Goal: Task Accomplishment & Management: Complete application form

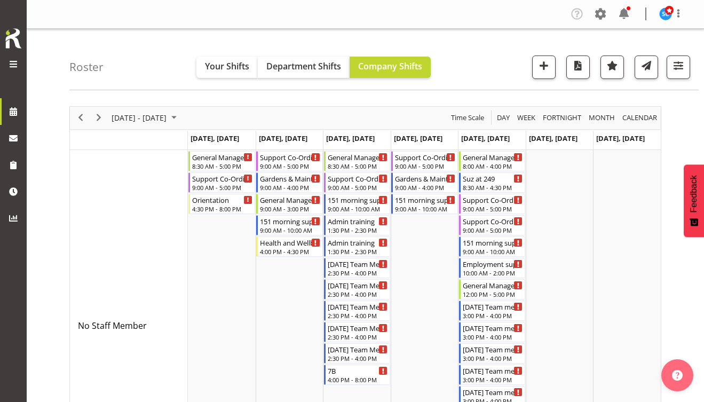
scroll to position [2962, 0]
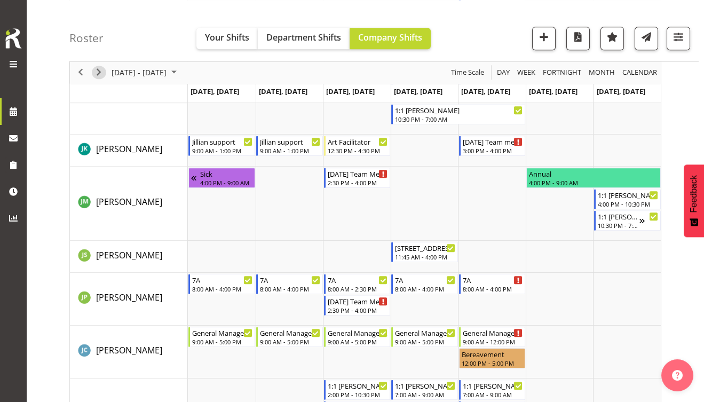
click at [101, 73] on span "Next" at bounding box center [98, 72] width 13 height 13
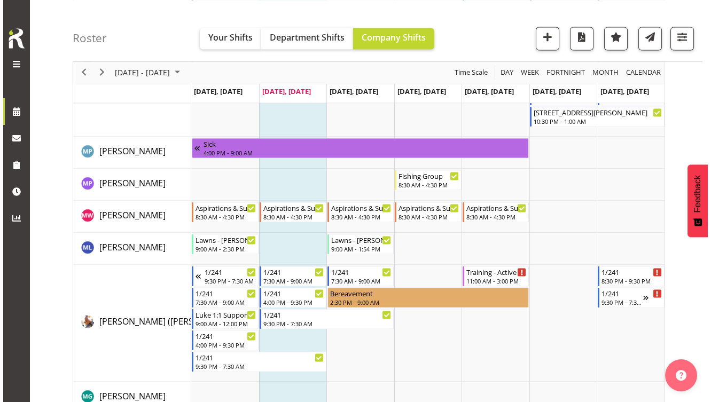
scroll to position [5727, 0]
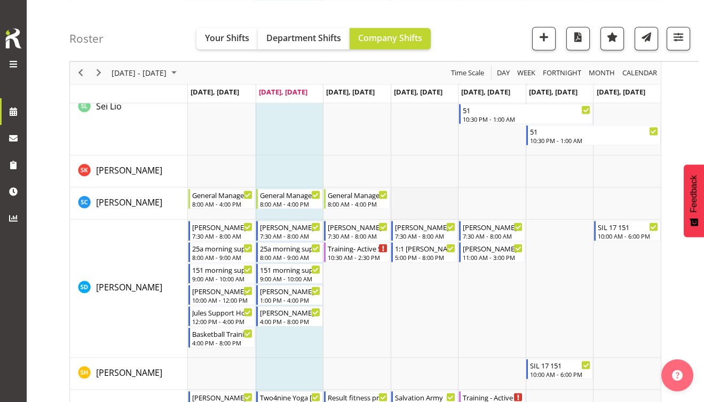
click at [431, 193] on td "Timeline Week of August 26, 2025" at bounding box center [425, 204] width 68 height 32
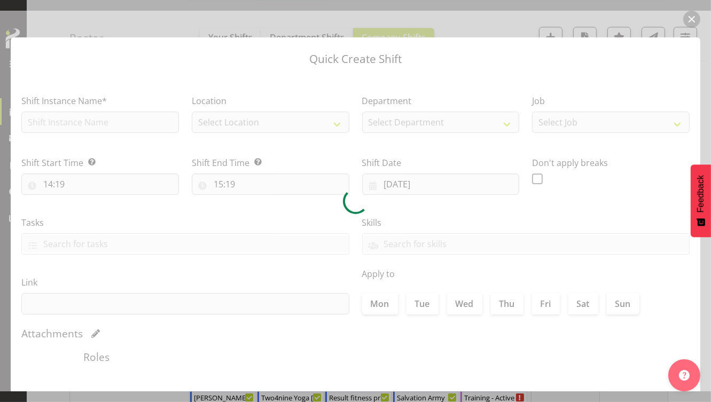
type input "[DATE]"
checkbox input "true"
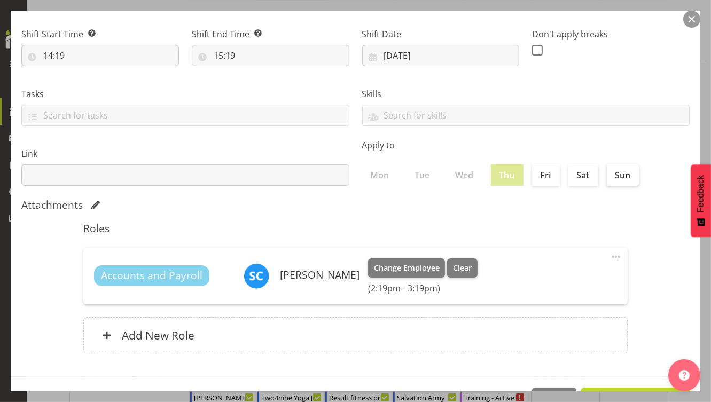
scroll to position [163, 0]
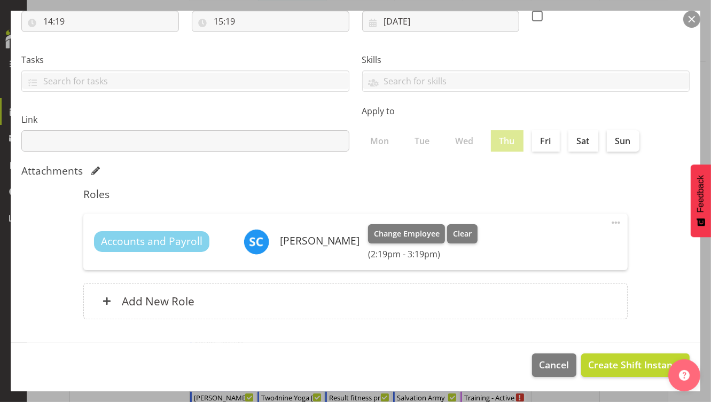
click at [610, 224] on span at bounding box center [615, 222] width 13 height 13
click at [542, 253] on link "Edit" at bounding box center [571, 246] width 103 height 19
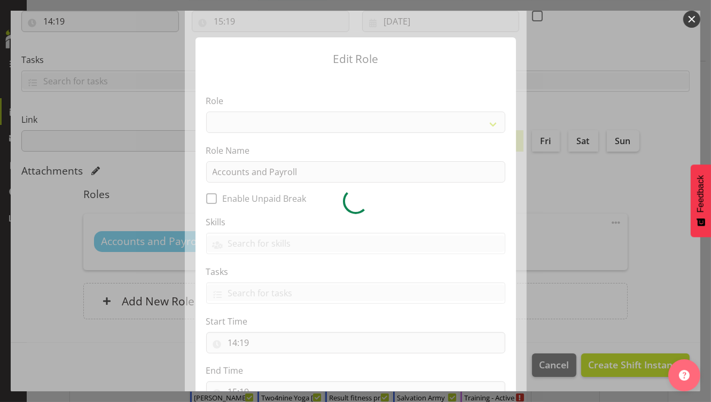
select select
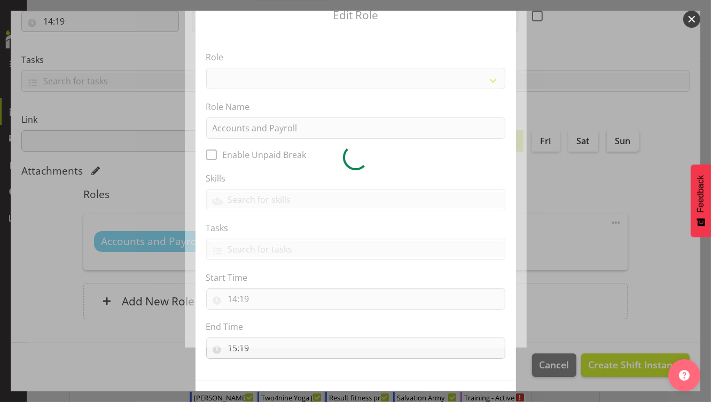
scroll to position [82, 0]
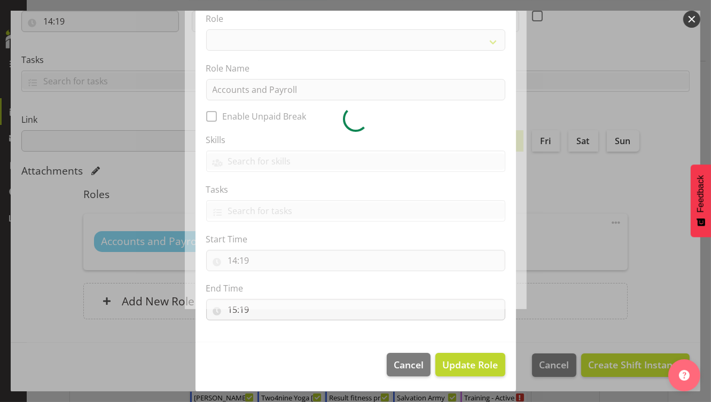
click at [244, 261] on div at bounding box center [356, 118] width 342 height 381
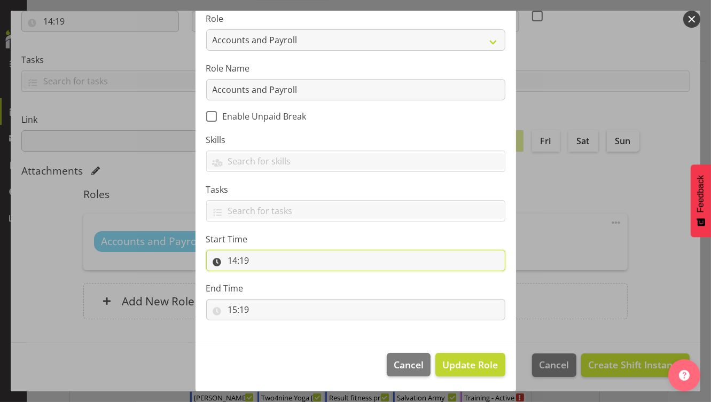
click at [242, 263] on input "14:19" at bounding box center [355, 260] width 299 height 21
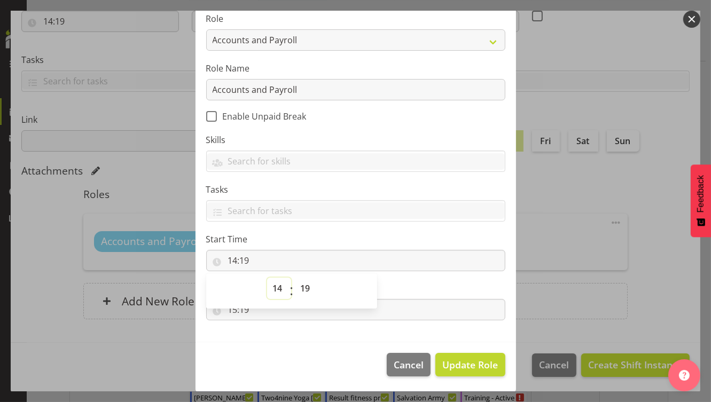
click at [274, 284] on select "00 01 02 03 04 05 06 07 08 09 10 11 12 13 14 15 16 17 18 19 20 21 22 23" at bounding box center [279, 288] width 24 height 21
select select "8"
click at [267, 278] on select "00 01 02 03 04 05 06 07 08 09 10 11 12 13 14 15 16 17 18 19 20 21 22 23" at bounding box center [279, 288] width 24 height 21
type input "08:19"
click at [301, 287] on select "00 01 02 03 04 05 06 07 08 09 10 11 12 13 14 15 16 17 18 19 20 21 22 23 24 25 2…" at bounding box center [307, 288] width 24 height 21
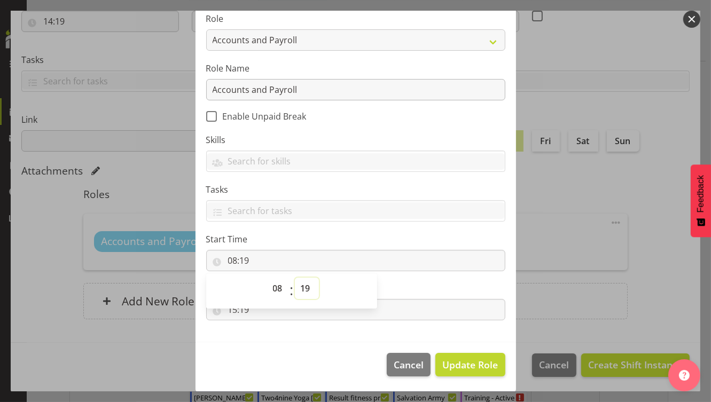
select select "0"
click at [295, 278] on select "00 01 02 03 04 05 06 07 08 09 10 11 12 13 14 15 16 17 18 19 20 21 22 23 24 25 2…" at bounding box center [307, 288] width 24 height 21
type input "08:00"
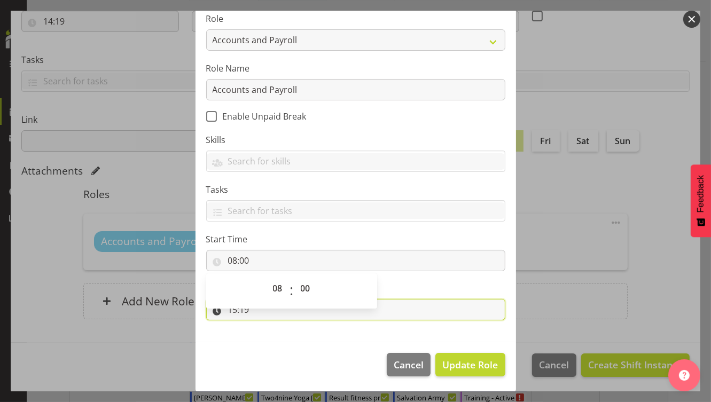
click at [231, 315] on input "15:19" at bounding box center [355, 309] width 299 height 21
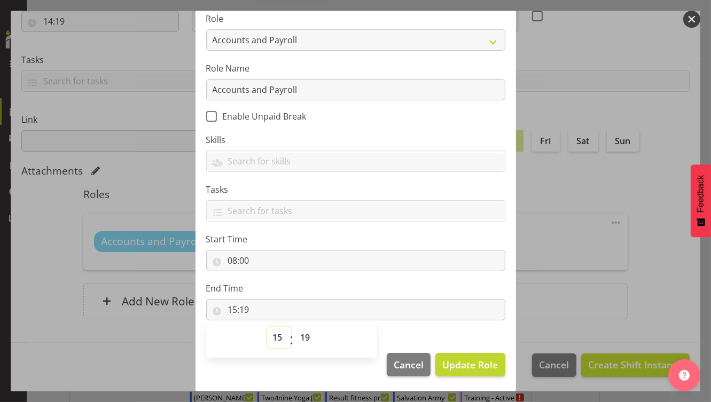
click at [272, 335] on select "00 01 02 03 04 05 06 07 08 09 10 11 12 13 14 15 16 17 18 19 20 21 22 23" at bounding box center [279, 337] width 24 height 21
select select "16"
click at [267, 327] on select "00 01 02 03 04 05 06 07 08 09 10 11 12 13 14 15 16 17 18 19 20 21 22 23" at bounding box center [279, 337] width 24 height 21
type input "16:19"
click at [301, 336] on select "00 01 02 03 04 05 06 07 08 09 10 11 12 13 14 15 16 17 18 19 20 21 22 23 24 25 2…" at bounding box center [307, 337] width 24 height 21
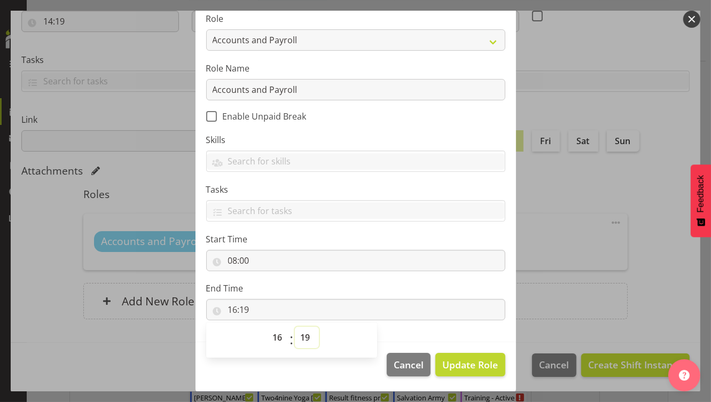
select select "0"
click at [295, 327] on select "00 01 02 03 04 05 06 07 08 09 10 11 12 13 14 15 16 17 18 19 20 21 22 23 24 25 2…" at bounding box center [307, 337] width 24 height 21
type input "16:00"
click at [460, 363] on span "Update Role" at bounding box center [470, 365] width 56 height 14
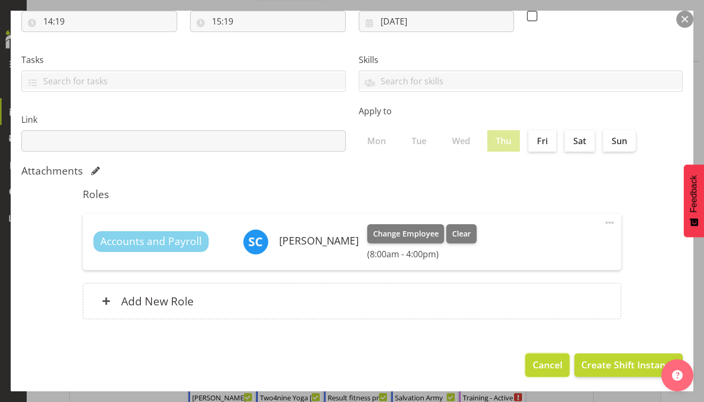
click at [540, 369] on span "Cancel" at bounding box center [548, 365] width 30 height 14
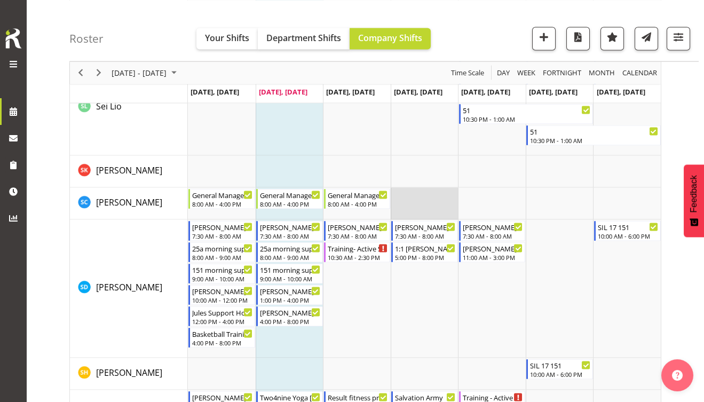
click at [406, 196] on td "Timeline Week of August 26, 2025" at bounding box center [425, 204] width 68 height 32
select select "14"
select select "20"
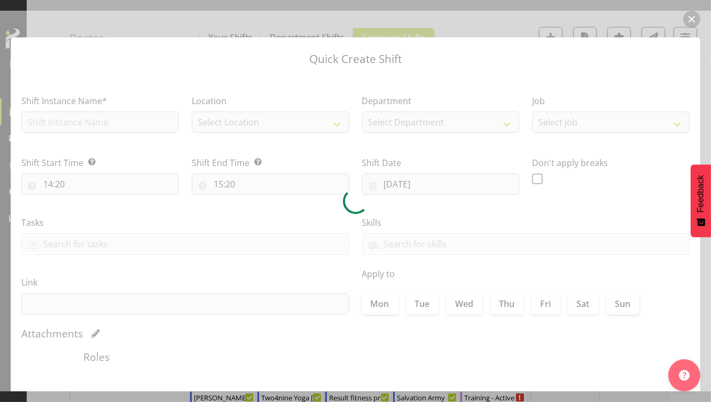
type input "[DATE]"
checkbox input "true"
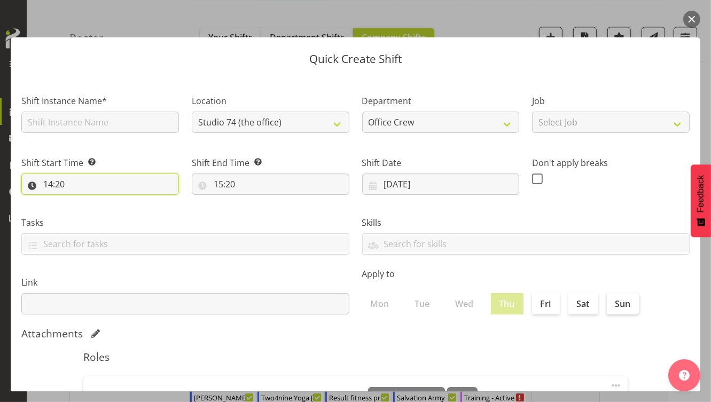
click at [52, 186] on input "14:20" at bounding box center [100, 184] width 158 height 21
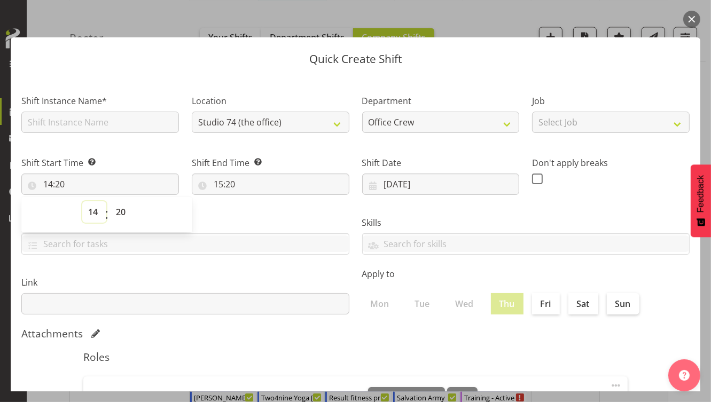
click at [95, 216] on select "00 01 02 03 04 05 06 07 08 09 10 11 12 13 14 15 16 17 18 19 20 21 22 23" at bounding box center [94, 211] width 24 height 21
select select "0"
click at [82, 201] on select "00 01 02 03 04 05 06 07 08 09 10 11 12 13 14 15 16 17 18 19 20 21 22 23" at bounding box center [94, 211] width 24 height 21
type input "00:20"
click at [96, 216] on select "00 01 02 03 04 05 06 07 08 09 10 11 12 13 14 15 16 17 18 19 20 21 22 23" at bounding box center [94, 211] width 24 height 21
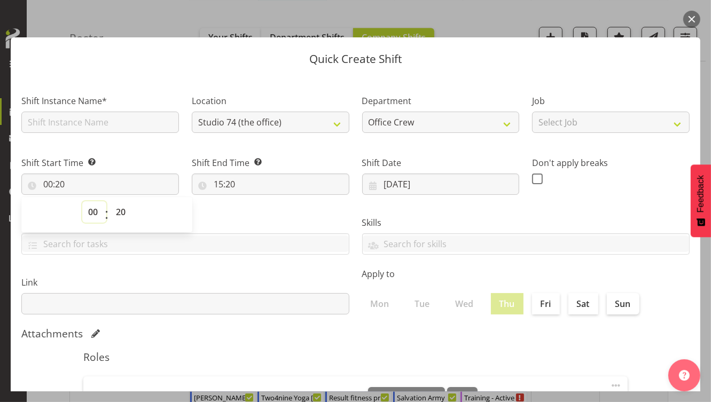
select select "8"
click at [82, 201] on select "00 01 02 03 04 05 06 07 08 09 10 11 12 13 14 15 16 17 18 19 20 21 22 23" at bounding box center [94, 211] width 24 height 21
type input "08:20"
click at [122, 213] on select "00 01 02 03 04 05 06 07 08 09 10 11 12 13 14 15 16 17 18 19 20 21 22 23 24 25 2…" at bounding box center [122, 211] width 24 height 21
select select "0"
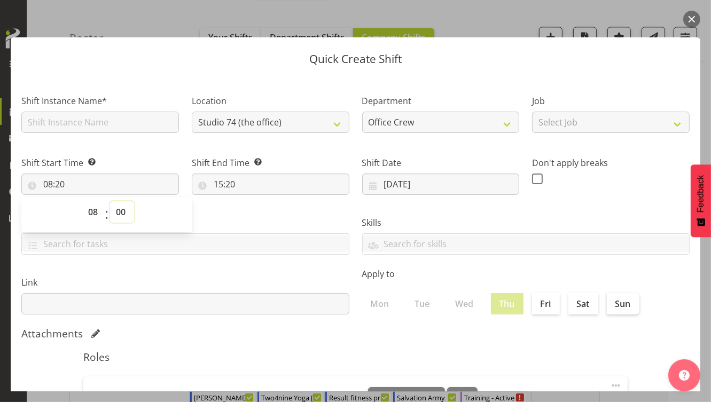
click at [110, 201] on select "00 01 02 03 04 05 06 07 08 09 10 11 12 13 14 15 16 17 18 19 20 21 22 23 24 25 2…" at bounding box center [122, 211] width 24 height 21
type input "08:00"
click at [214, 185] on input "15:20" at bounding box center [271, 184] width 158 height 21
click at [263, 213] on select "00 01 02 03 04 05 06 07 08 09 10 11 12 13 14 15 16 17 18 19 20 21 22 23" at bounding box center [265, 211] width 24 height 21
select select "16"
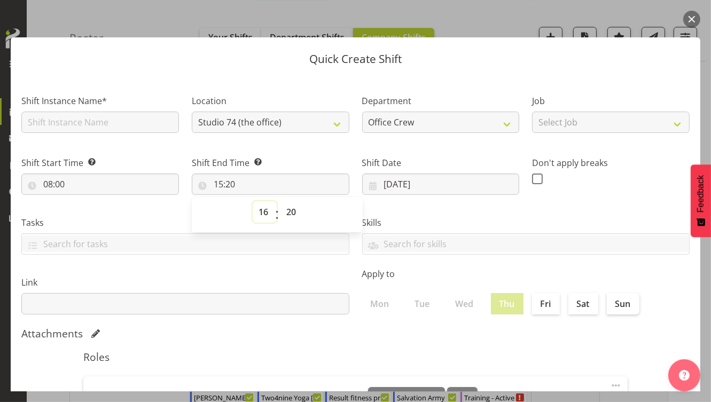
click at [253, 201] on select "00 01 02 03 04 05 06 07 08 09 10 11 12 13 14 15 16 17 18 19 20 21 22 23" at bounding box center [265, 211] width 24 height 21
type input "16:20"
click at [290, 216] on select "00 01 02 03 04 05 06 07 08 09 10 11 12 13 14 15 16 17 18 19 20 21 22 23 24 25 2…" at bounding box center [292, 211] width 24 height 21
select select "0"
click at [280, 201] on select "00 01 02 03 04 05 06 07 08 09 10 11 12 13 14 15 16 17 18 19 20 21 22 23 24 25 2…" at bounding box center [292, 211] width 24 height 21
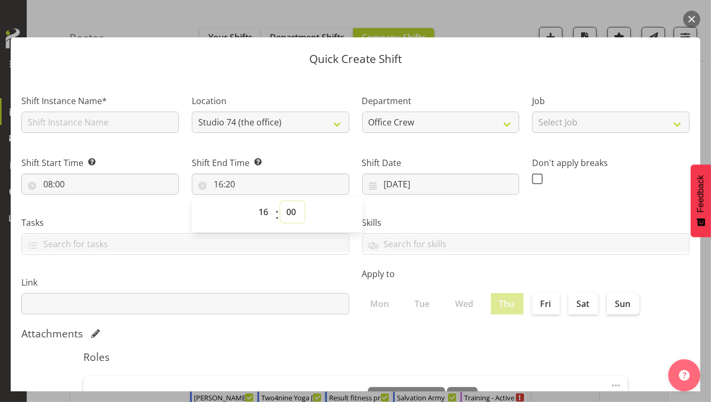
type input "16:00"
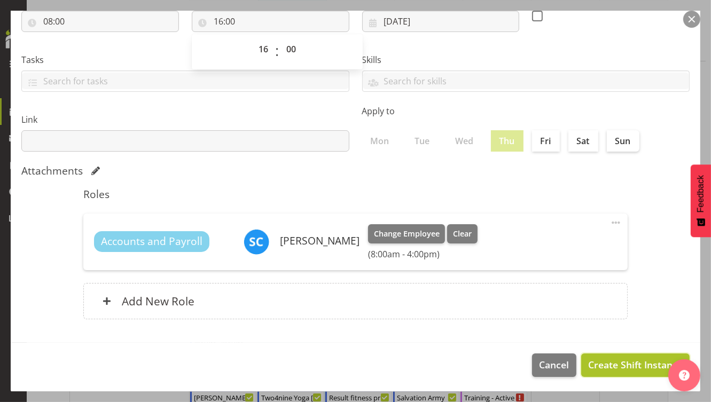
click at [608, 364] on span "Create Shift Instance" at bounding box center [635, 365] width 95 height 14
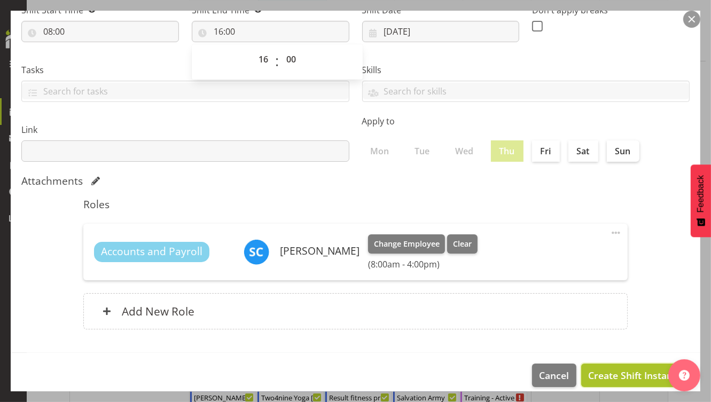
scroll to position [173, 0]
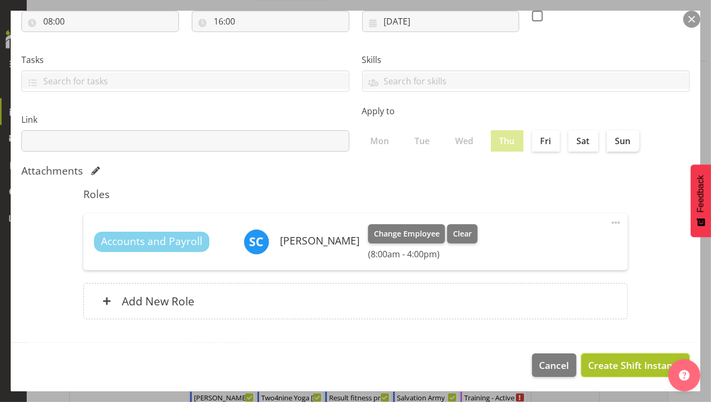
click at [616, 365] on span "Create Shift Instance" at bounding box center [635, 365] width 95 height 14
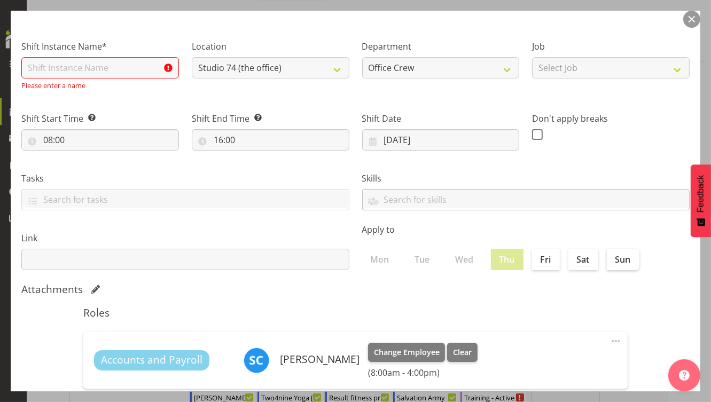
scroll to position [0, 0]
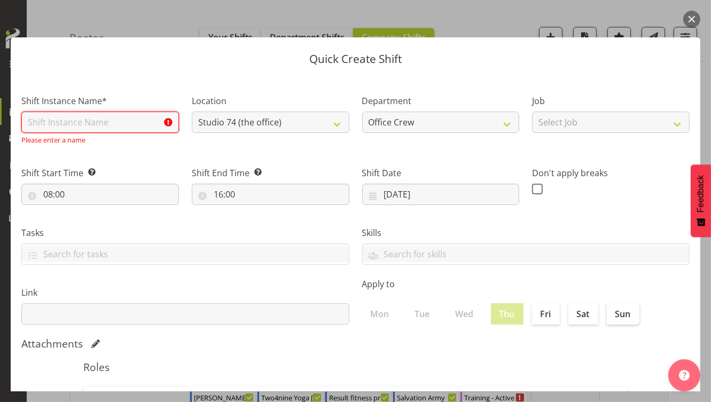
click at [79, 116] on input "text" at bounding box center [100, 122] width 158 height 21
type input "General Manager of Operations (FC, SL)"
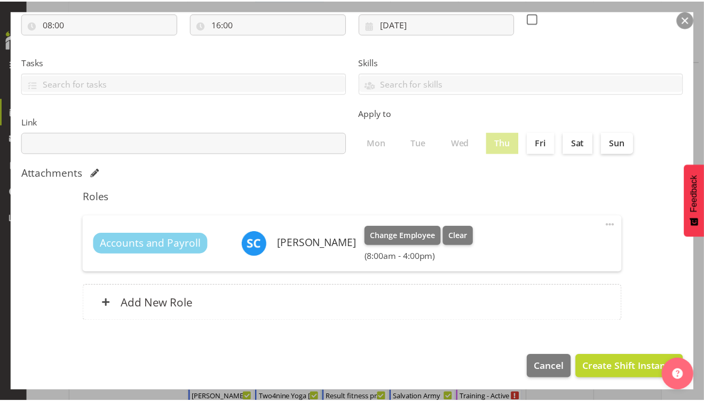
scroll to position [163, 0]
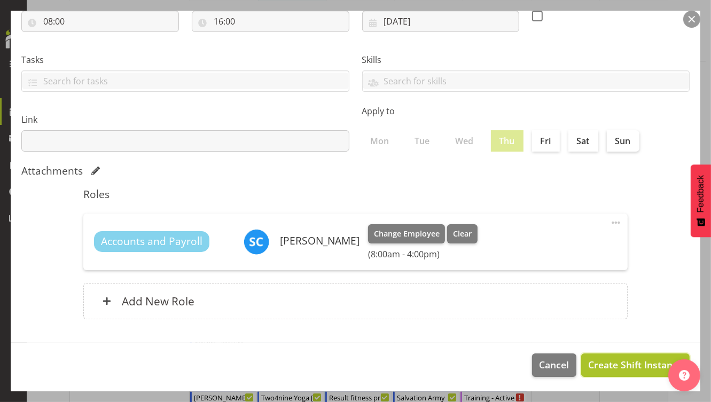
click at [610, 358] on span "Create Shift Instance" at bounding box center [635, 365] width 95 height 14
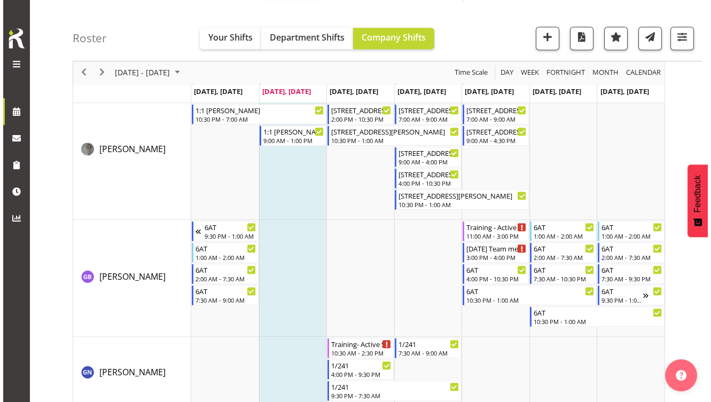
scroll to position [5727, 0]
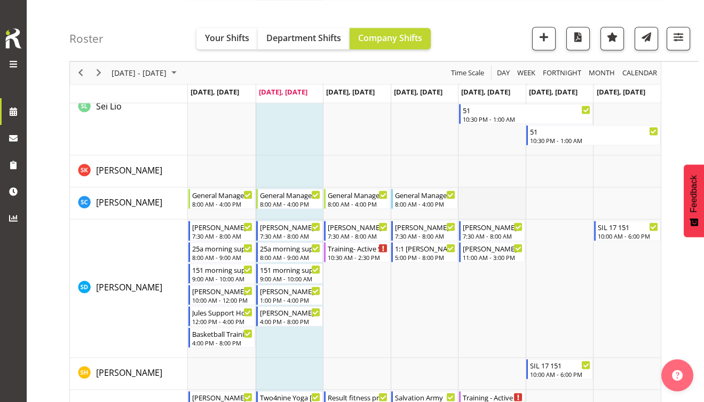
click at [485, 201] on td "Timeline Week of August 26, 2025" at bounding box center [492, 204] width 68 height 32
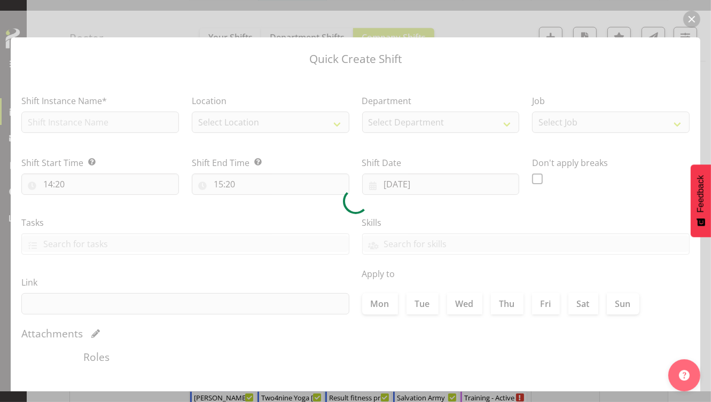
type input "[DATE]"
checkbox input "true"
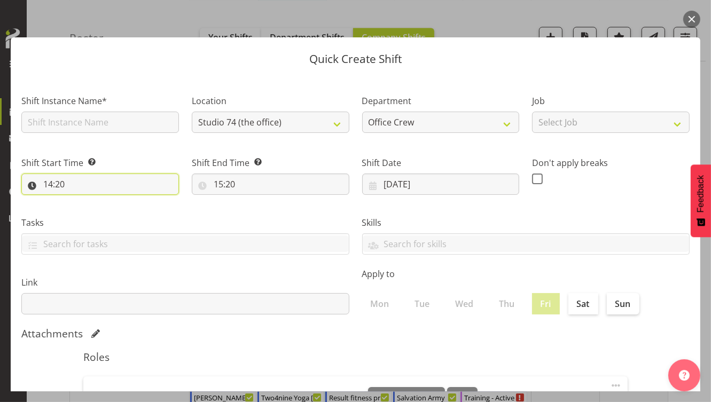
click at [50, 183] on input "14:20" at bounding box center [100, 184] width 158 height 21
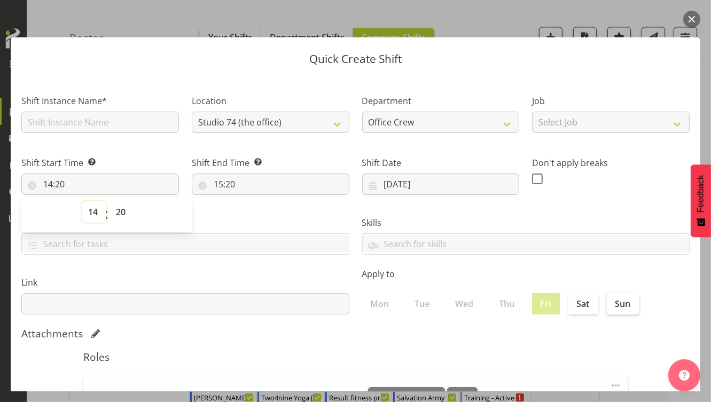
click at [95, 216] on select "00 01 02 03 04 05 06 07 08 09 10 11 12 13 14 15 16 17 18 19 20 21 22 23" at bounding box center [94, 211] width 24 height 21
select select "8"
click at [82, 201] on select "00 01 02 03 04 05 06 07 08 09 10 11 12 13 14 15 16 17 18 19 20 21 22 23" at bounding box center [94, 211] width 24 height 21
type input "08:20"
click at [117, 213] on select "00 01 02 03 04 05 06 07 08 09 10 11 12 13 14 15 16 17 18 19 20 21 22 23 24 25 2…" at bounding box center [122, 211] width 24 height 21
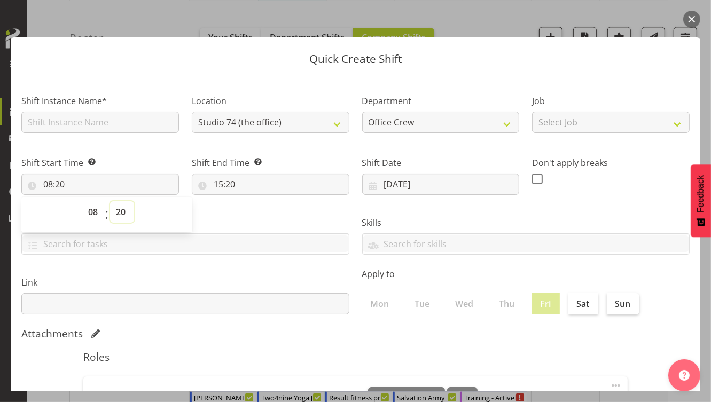
select select "0"
click at [110, 201] on select "00 01 02 03 04 05 06 07 08 09 10 11 12 13 14 15 16 17 18 19 20 21 22 23 24 25 2…" at bounding box center [122, 211] width 24 height 21
type input "08:00"
click at [216, 184] on input "15:20" at bounding box center [271, 184] width 158 height 21
click at [259, 210] on select "00 01 02 03 04 05 06 07 08 09 10 11 12 13 14 15 16 17 18 19 20 21 22 23" at bounding box center [265, 211] width 24 height 21
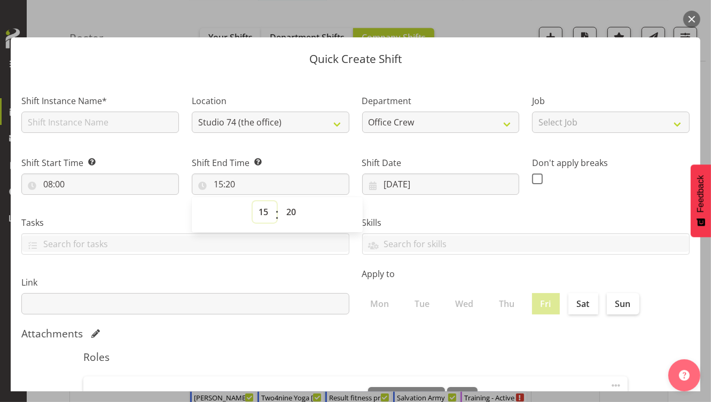
select select "16"
click at [253, 201] on select "00 01 02 03 04 05 06 07 08 09 10 11 12 13 14 15 16 17 18 19 20 21 22 23" at bounding box center [265, 211] width 24 height 21
type input "16:20"
click at [285, 211] on select "00 01 02 03 04 05 06 07 08 09 10 11 12 13 14 15 16 17 18 19 20 21 22 23 24 25 2…" at bounding box center [292, 211] width 24 height 21
select select "0"
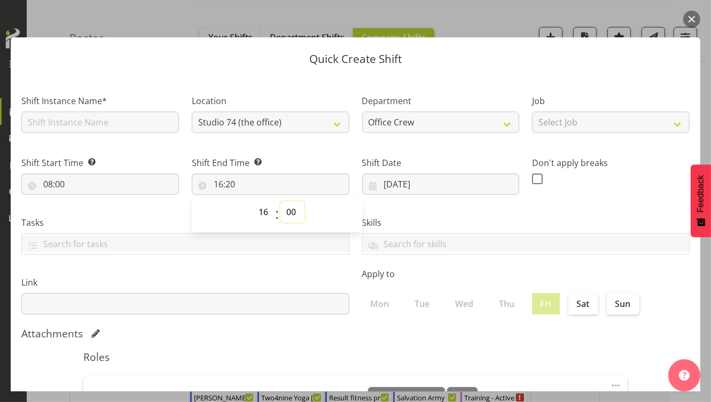
click at [280, 201] on select "00 01 02 03 04 05 06 07 08 09 10 11 12 13 14 15 16 17 18 19 20 21 22 23 24 25 2…" at bounding box center [292, 211] width 24 height 21
type input "16:00"
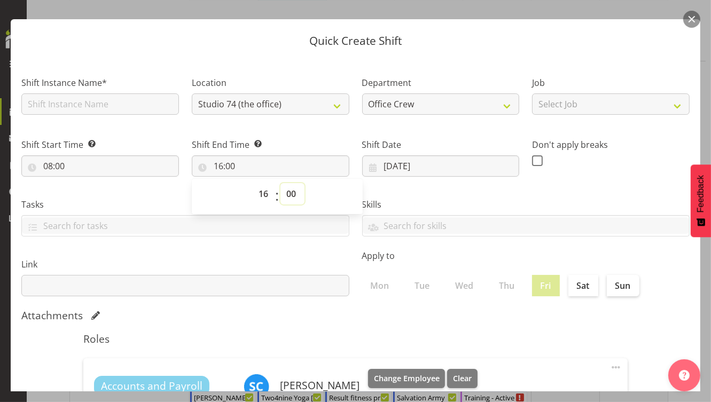
scroll to position [0, 0]
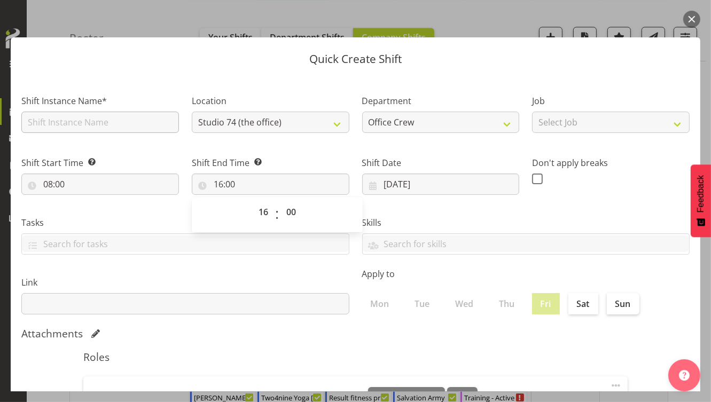
click at [61, 116] on div "Shift Instance Name*" at bounding box center [100, 114] width 158 height 38
click at [60, 120] on input "text" at bounding box center [100, 122] width 158 height 21
type input "General Manager of Operations (FC, SL)"
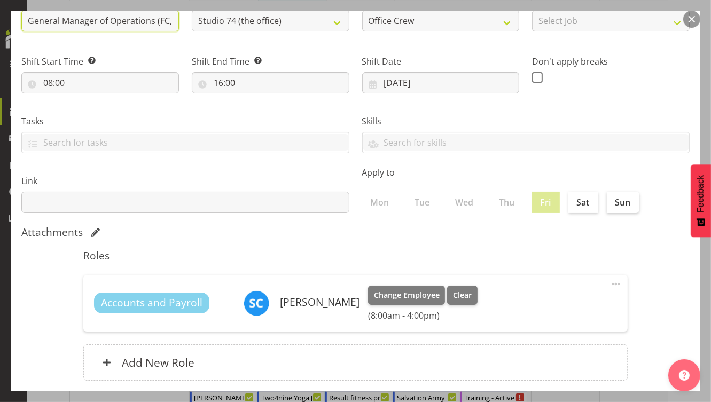
scroll to position [163, 0]
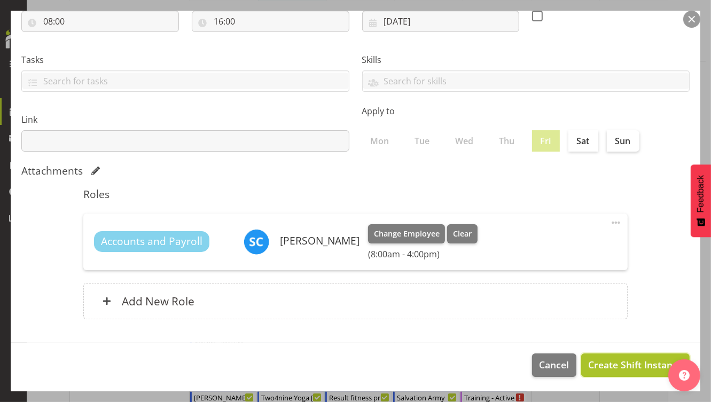
click at [622, 360] on span "Create Shift Instance" at bounding box center [635, 365] width 95 height 14
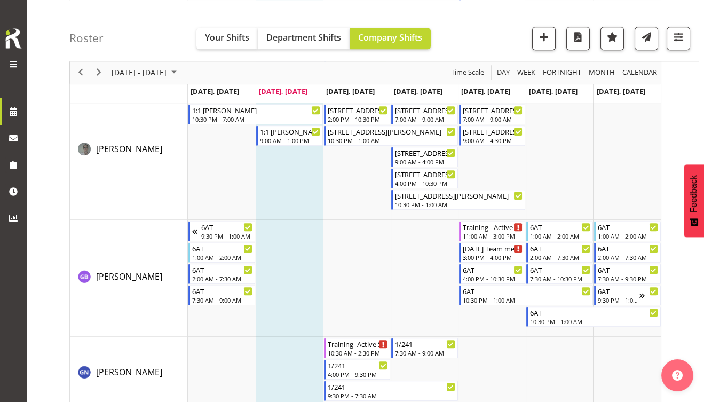
scroll to position [5727, 0]
